Goal: Transaction & Acquisition: Purchase product/service

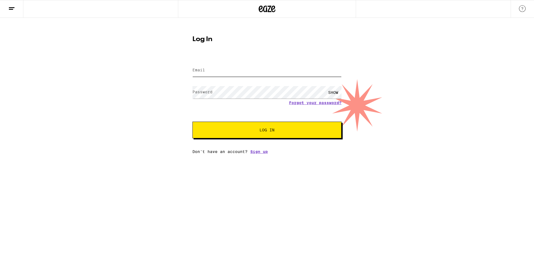
type input "[EMAIL_ADDRESS][DOMAIN_NAME]"
click at [248, 130] on span "Log In" at bounding box center [267, 130] width 104 height 4
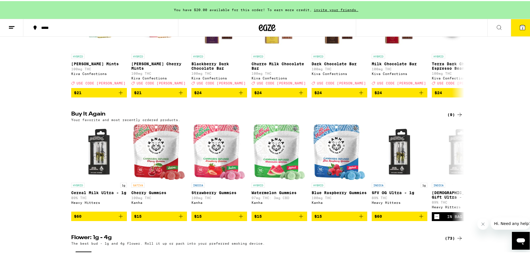
scroll to position [278, 0]
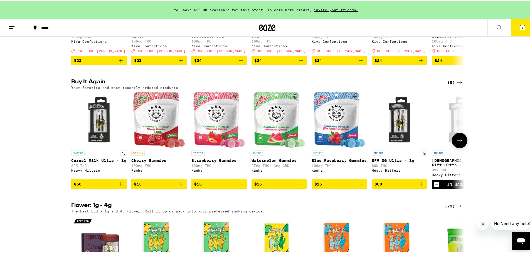
click at [436, 187] on icon "Decrement" at bounding box center [436, 183] width 5 height 7
click at [434, 187] on icon "Decrement" at bounding box center [436, 183] width 5 height 7
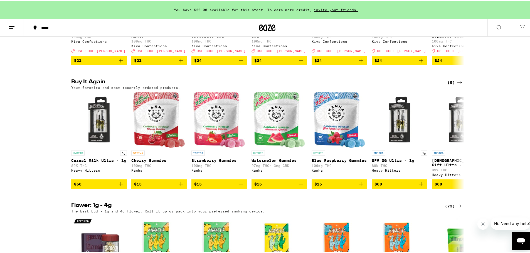
click at [337, 8] on span "invite your friends." at bounding box center [336, 9] width 48 height 4
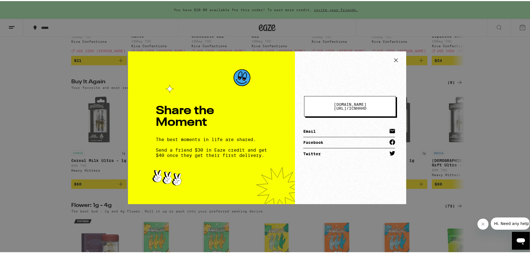
click at [392, 60] on icon at bounding box center [396, 59] width 8 height 8
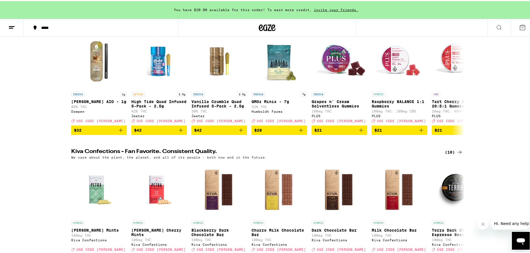
scroll to position [0, 0]
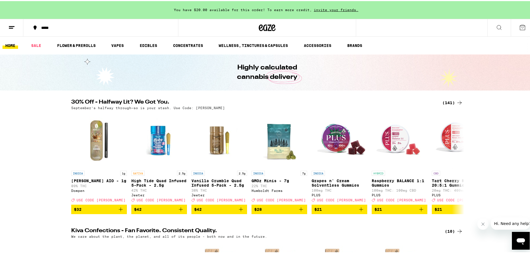
click at [10, 43] on link "HOME" at bounding box center [11, 44] width 16 height 7
click at [11, 31] on button at bounding box center [11, 27] width 23 height 18
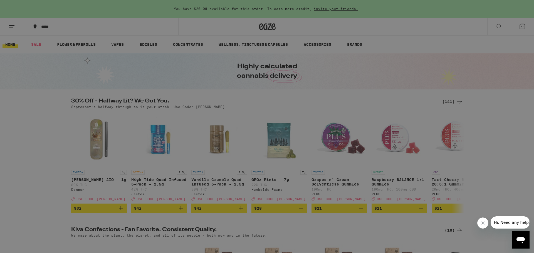
click at [55, 192] on link "Account" at bounding box center [77, 194] width 98 height 7
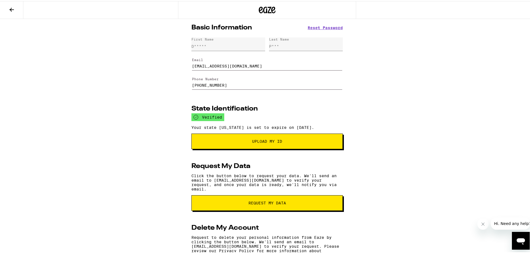
scroll to position [39, 0]
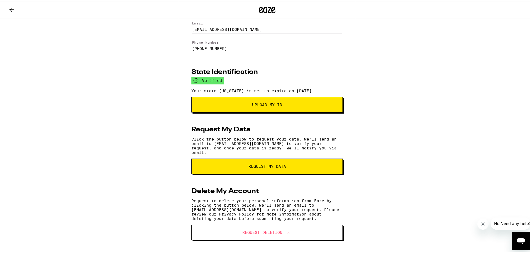
click at [13, 12] on button at bounding box center [11, 9] width 23 height 18
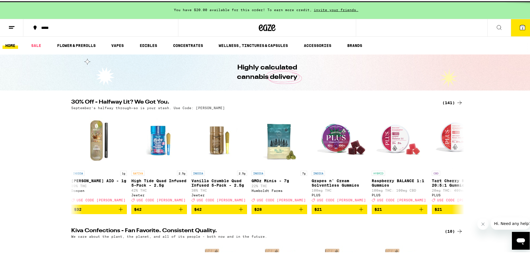
click at [16, 26] on button at bounding box center [11, 27] width 23 height 18
